Goal: Information Seeking & Learning: Learn about a topic

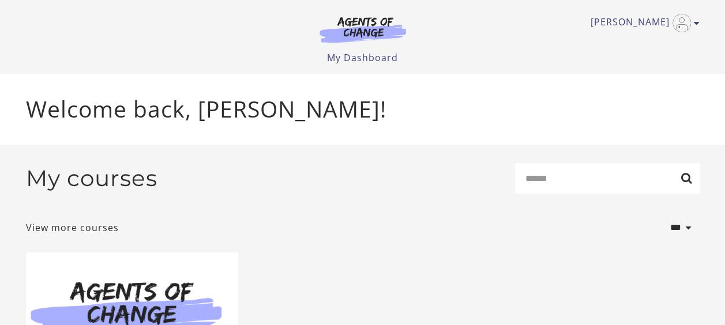
scroll to position [205, 0]
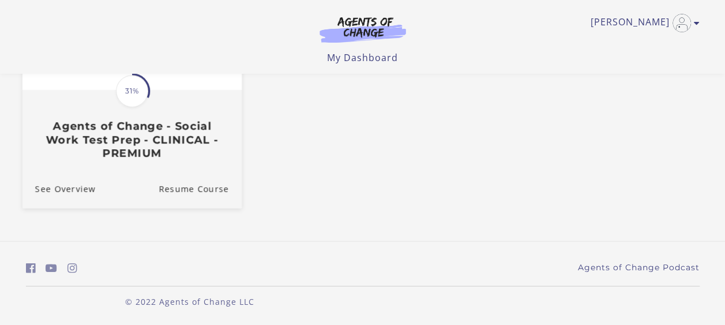
click at [168, 138] on h3 "Agents of Change - Social Work Test Prep - CLINICAL - PREMIUM" at bounding box center [132, 139] width 194 height 40
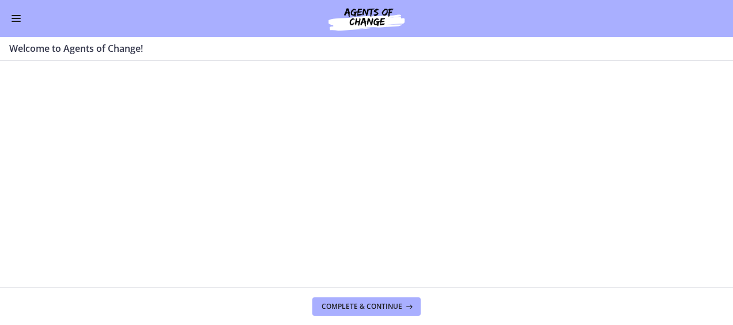
click at [12, 28] on div "Go to Dashboard" at bounding box center [366, 18] width 733 height 37
click at [12, 20] on button "Enable menu" at bounding box center [16, 19] width 14 height 14
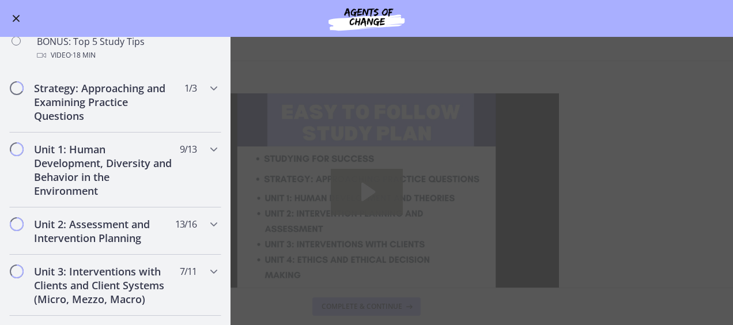
scroll to position [605, 0]
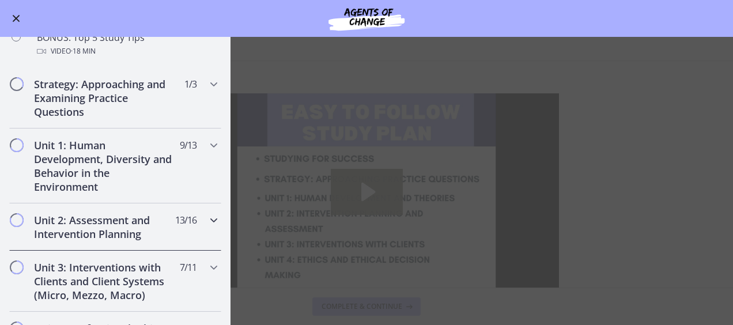
click at [111, 230] on h2 "Unit 2: Assessment and Intervention Planning" at bounding box center [104, 227] width 141 height 28
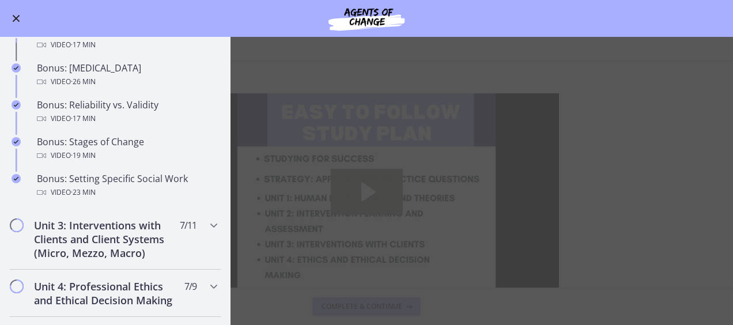
scroll to position [939, 0]
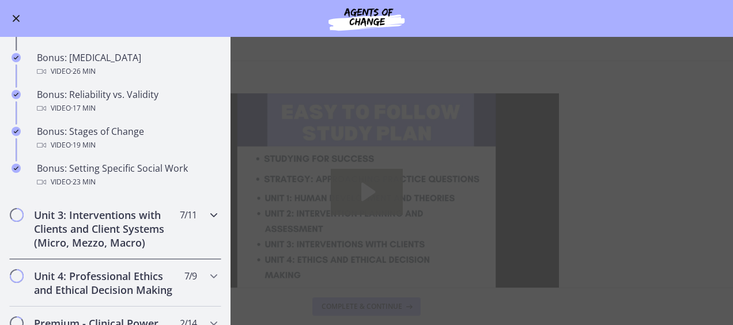
click at [126, 239] on h2 "Unit 3: Interventions with Clients and Client Systems (Micro, Mezzo, Macro)" at bounding box center [104, 229] width 141 height 42
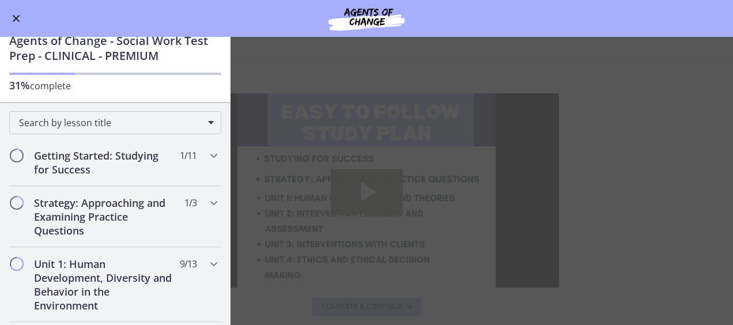
scroll to position [29, 0]
click at [114, 214] on h2 "Strategy: Approaching and Examining Practice Questions" at bounding box center [104, 218] width 141 height 42
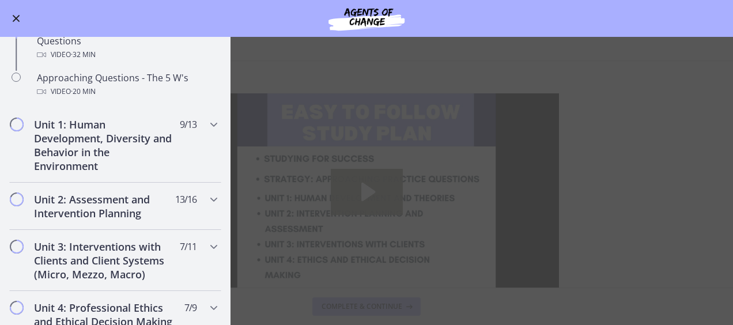
scroll to position [316, 0]
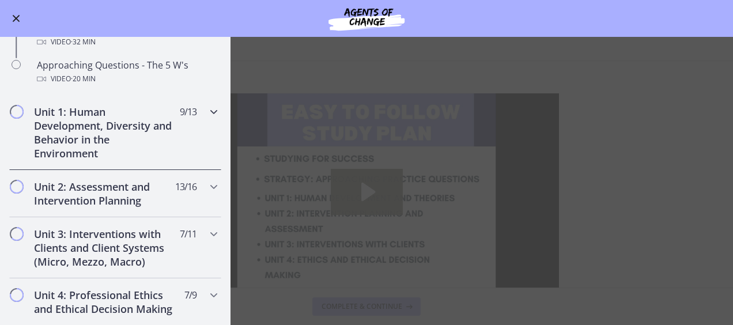
click at [111, 161] on div "Unit 1: Human Development, Diversity and Behavior in the Environment 9 / 13 Com…" at bounding box center [115, 132] width 212 height 75
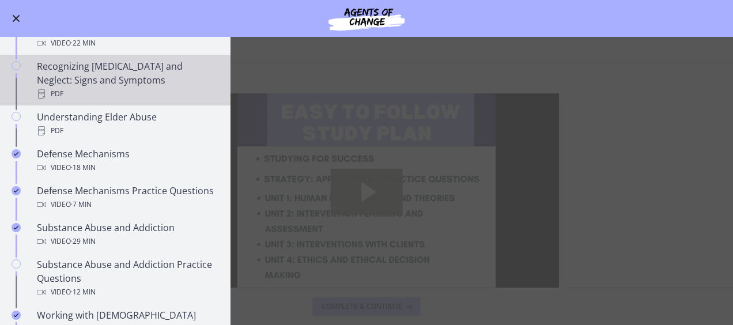
scroll to position [601, 0]
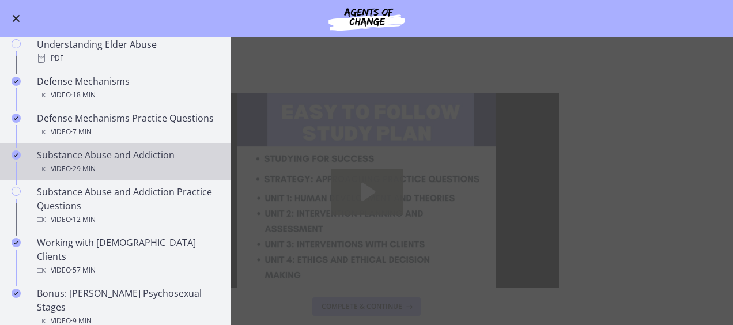
click at [112, 162] on div "Video · 29 min" at bounding box center [127, 169] width 180 height 14
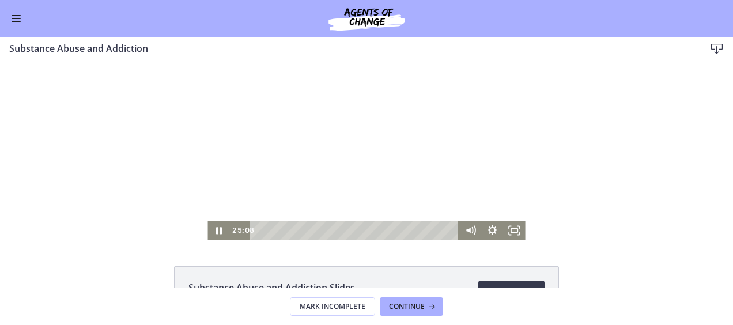
click at [258, 229] on div "Playbar" at bounding box center [356, 230] width 196 height 18
click at [510, 235] on icon "Fullscreen" at bounding box center [515, 230] width 22 height 18
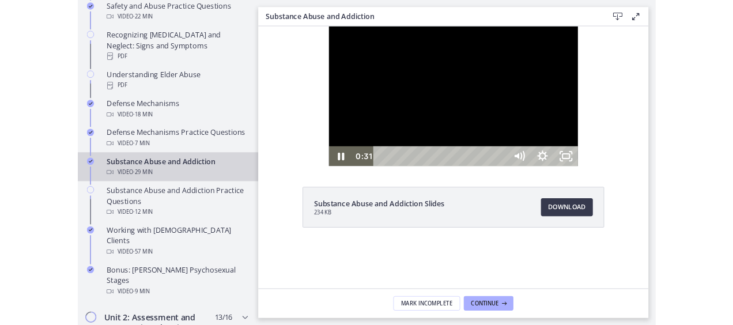
scroll to position [603, 0]
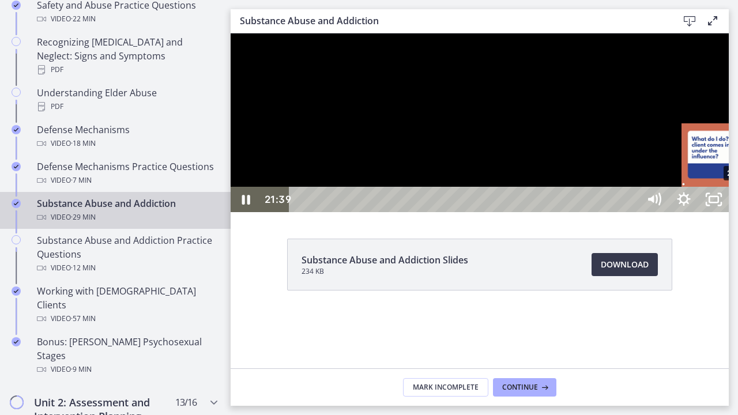
click at [631, 212] on div "22:08" at bounding box center [466, 199] width 332 height 25
click at [733, 204] on div "Playbar" at bounding box center [734, 199] width 9 height 9
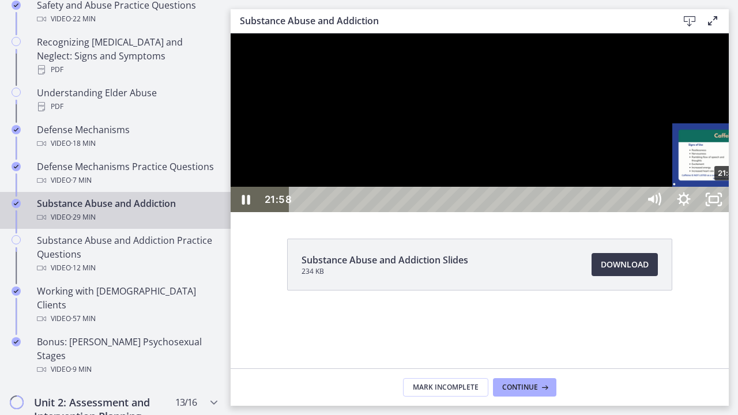
click at [631, 212] on div "21:40" at bounding box center [466, 199] width 332 height 25
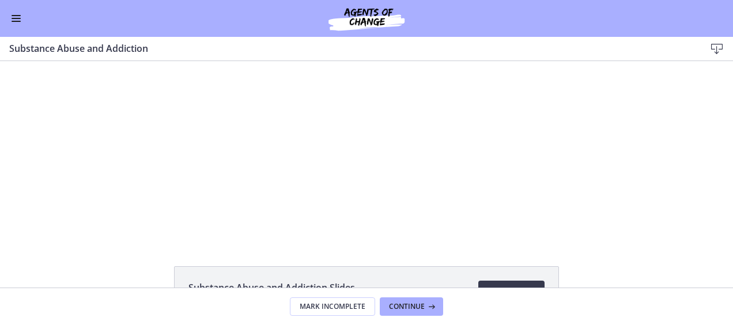
scroll to position [601, 0]
click at [17, 30] on div "Go to Dashboard" at bounding box center [366, 18] width 733 height 37
click at [16, 18] on span "Enable menu" at bounding box center [16, 18] width 9 height 1
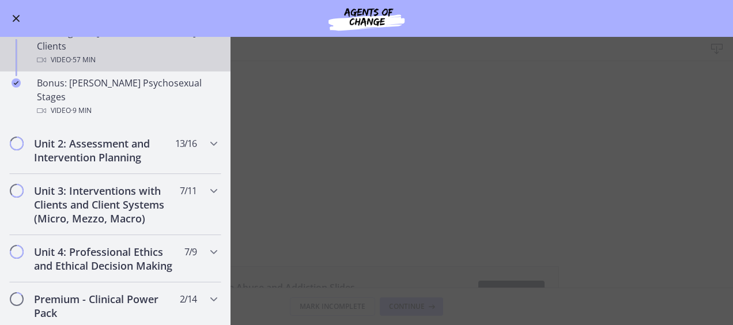
scroll to position [814, 0]
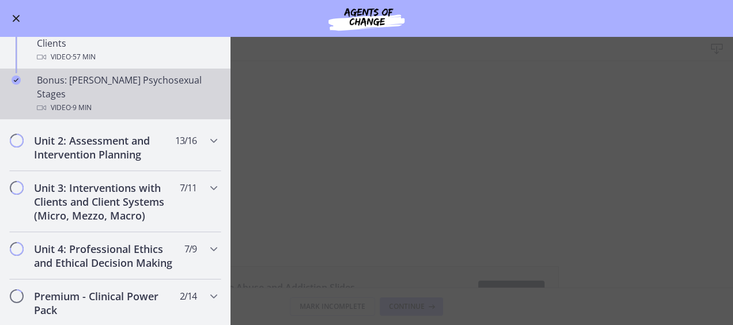
click at [141, 101] on div "Video · 9 min" at bounding box center [127, 108] width 180 height 14
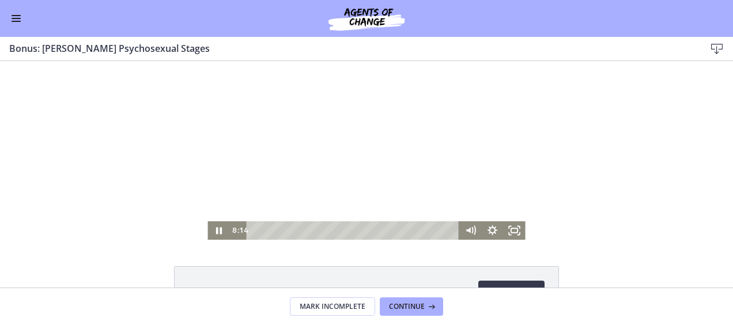
click at [255, 228] on div "Playbar" at bounding box center [354, 230] width 199 height 18
click at [511, 233] on rect "Fullscreen" at bounding box center [515, 230] width 8 height 5
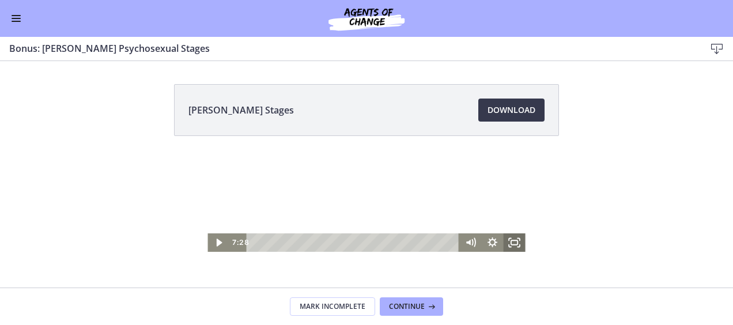
scroll to position [813, 0]
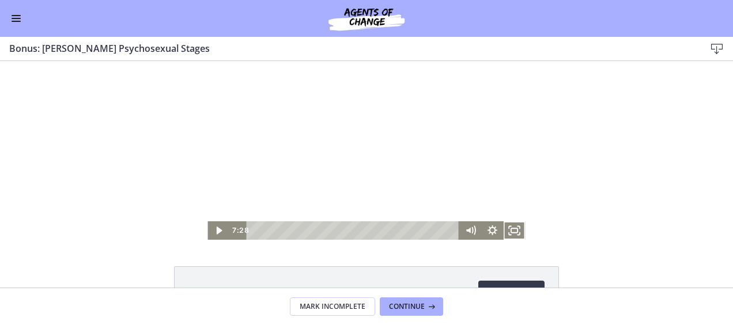
click at [14, 22] on button "Enable menu" at bounding box center [16, 19] width 14 height 14
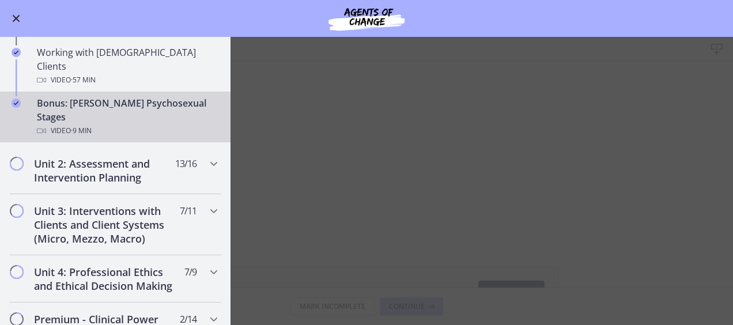
scroll to position [791, 0]
click at [121, 157] on h2 "Unit 2: Assessment and Intervention Planning" at bounding box center [104, 171] width 141 height 28
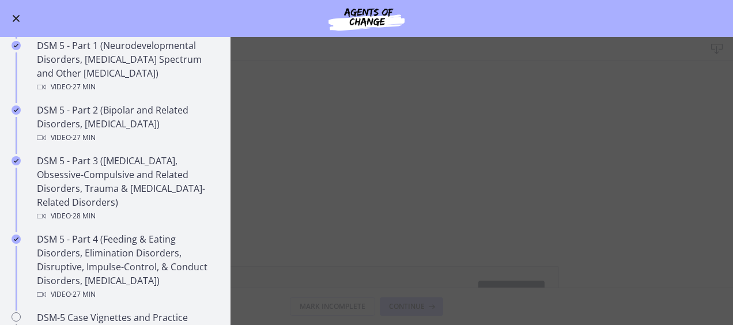
scroll to position [733, 0]
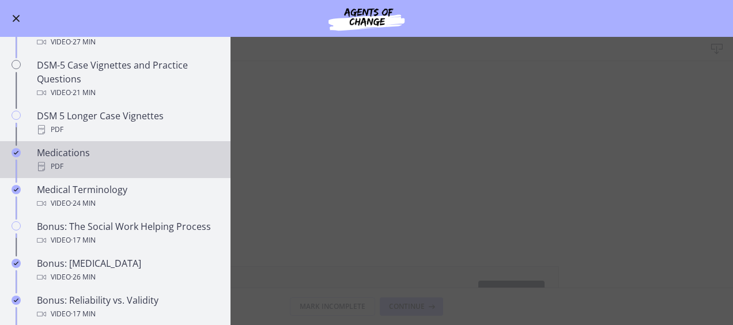
click at [99, 161] on div "PDF" at bounding box center [127, 167] width 180 height 14
